Goal: Transaction & Acquisition: Purchase product/service

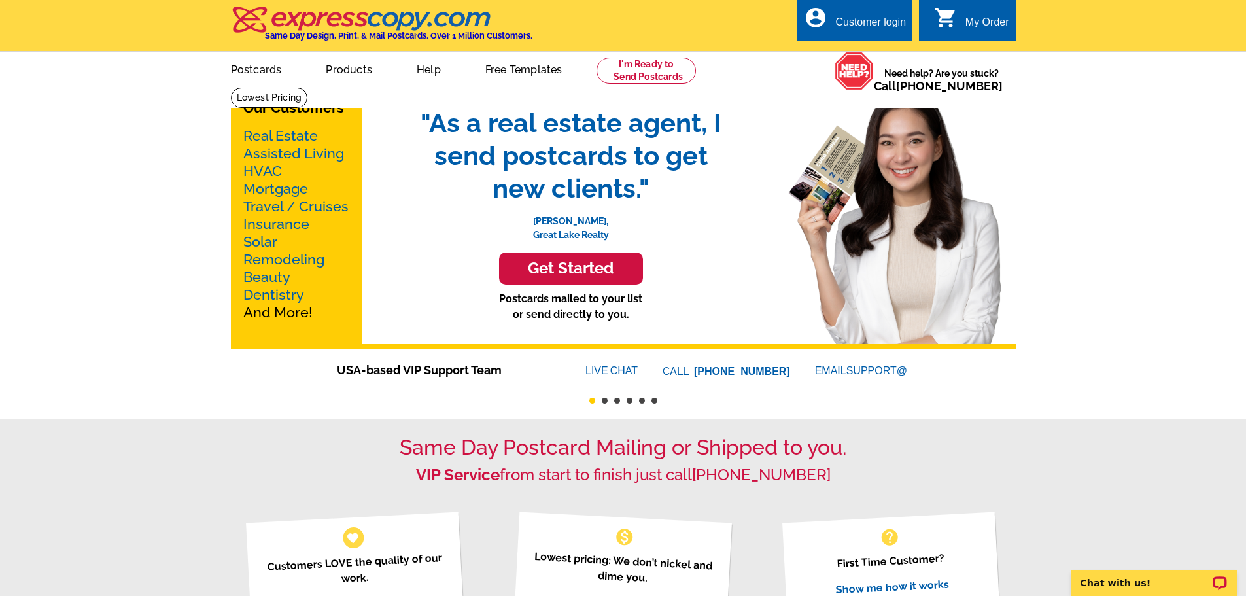
click at [572, 258] on div "Get Started" at bounding box center [571, 269] width 144 height 32
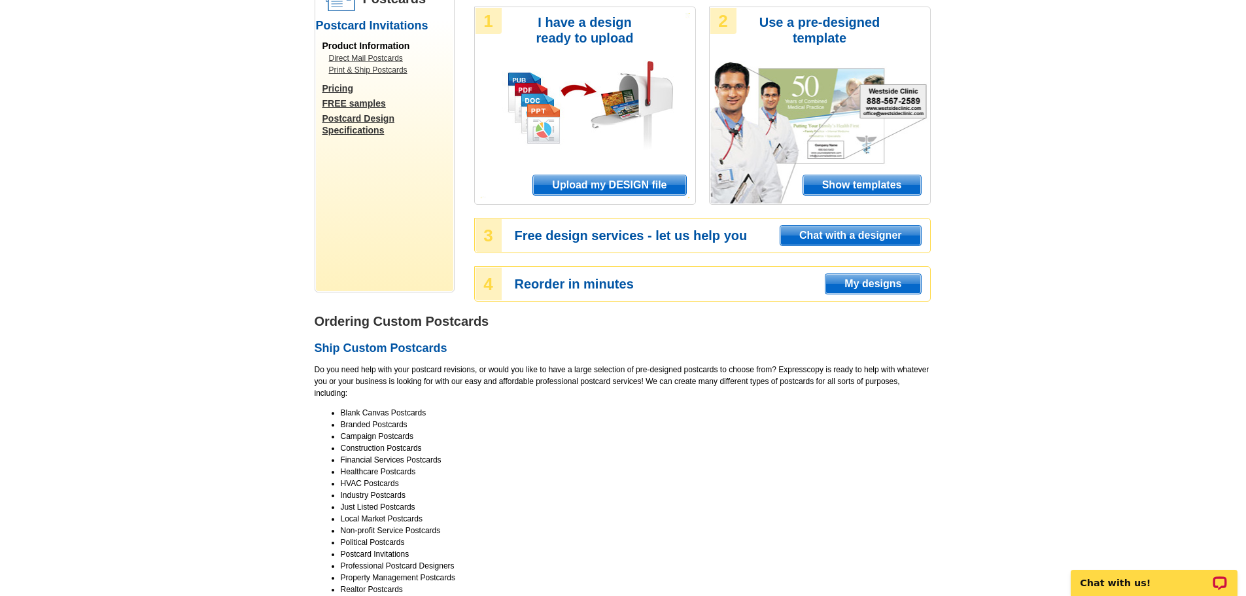
scroll to position [262, 0]
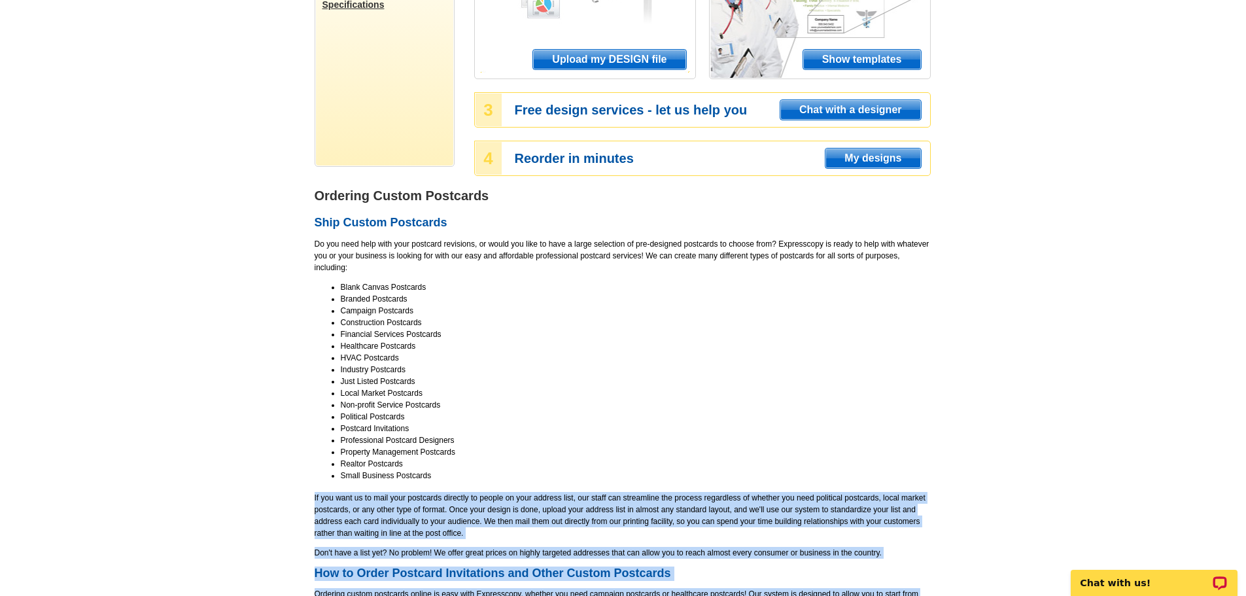
drag, startPoint x: 432, startPoint y: 376, endPoint x: 495, endPoint y: 471, distance: 113.4
click at [495, 471] on main "Order Custom Postcards Postcard Invitations Product Information Direct Mail Pos…" at bounding box center [623, 507] width 1246 height 1365
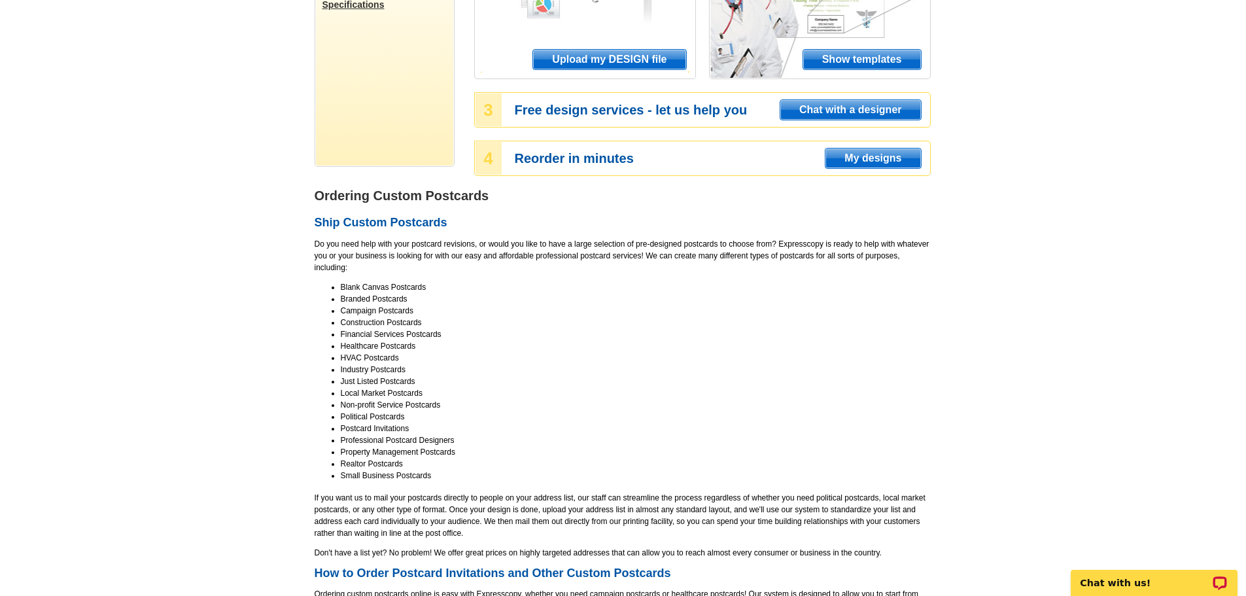
click at [502, 464] on li "Realtor Postcards" at bounding box center [636, 464] width 590 height 12
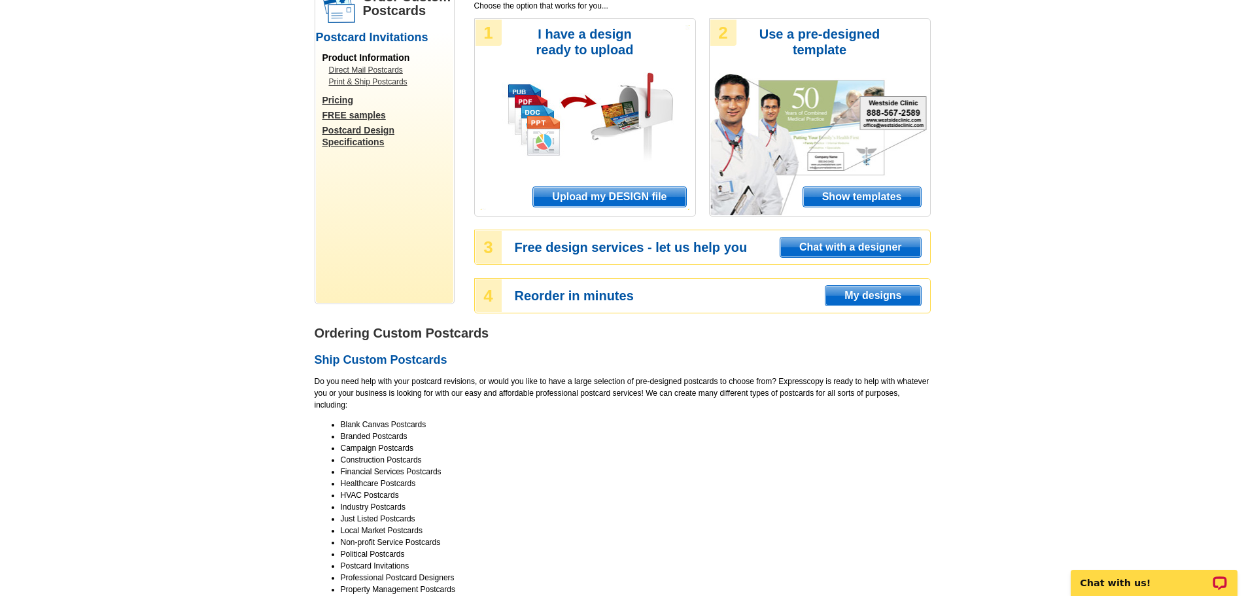
scroll to position [0, 0]
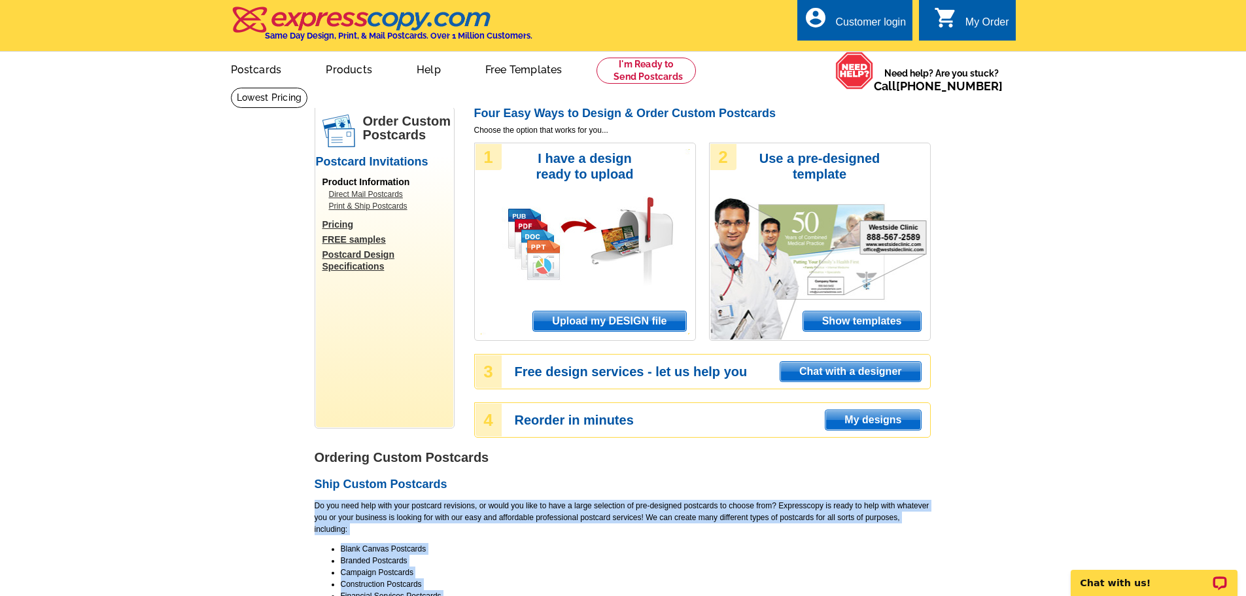
drag, startPoint x: 357, startPoint y: 220, endPoint x: 805, endPoint y: 492, distance: 524.8
